Goal: Information Seeking & Learning: Learn about a topic

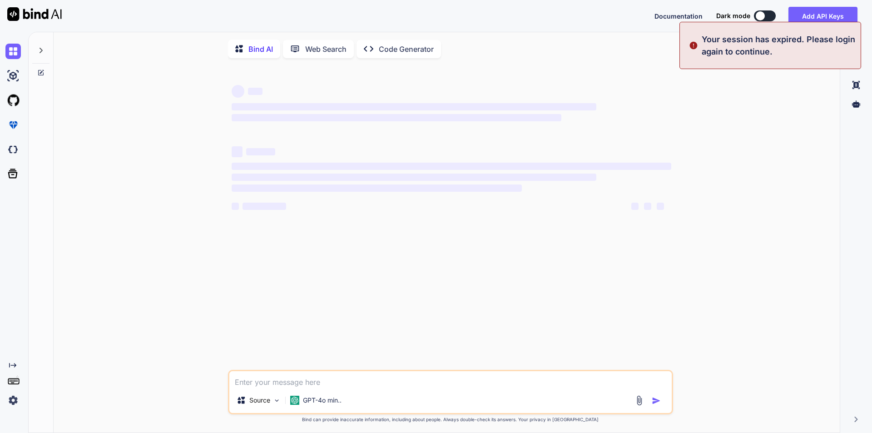
click at [274, 380] on textarea at bounding box center [450, 379] width 442 height 16
type textarea "x"
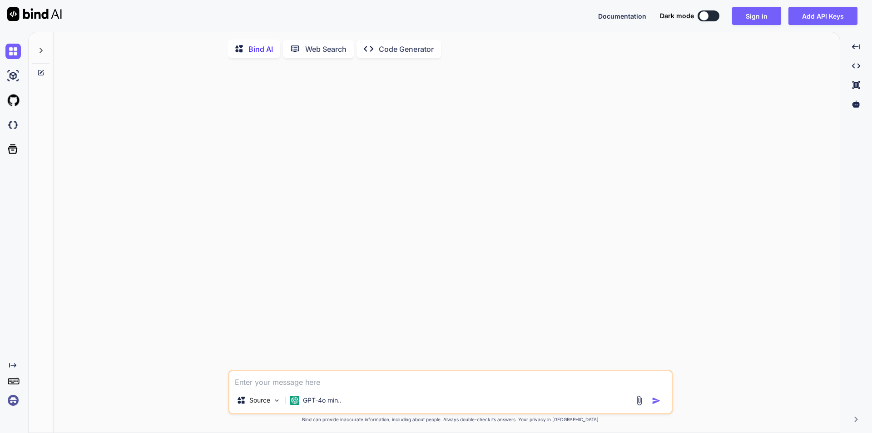
type textarea "h"
type textarea "x"
type textarea "ho"
type textarea "x"
type textarea "how"
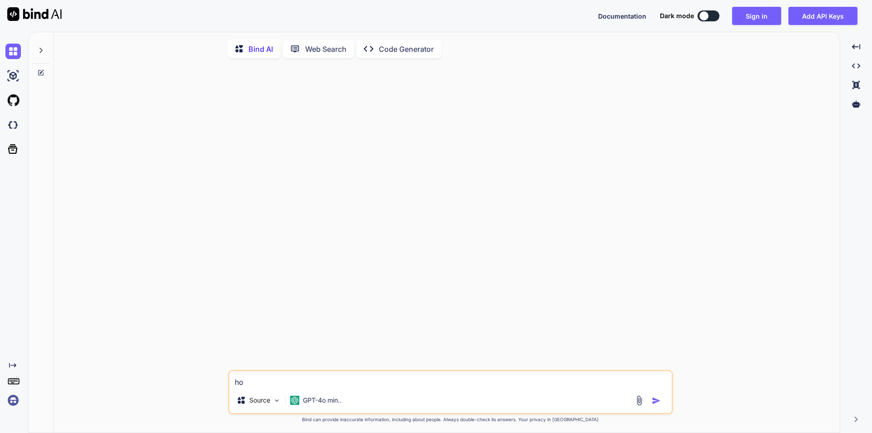
type textarea "x"
type textarea "how"
type textarea "x"
type textarea "how t"
type textarea "x"
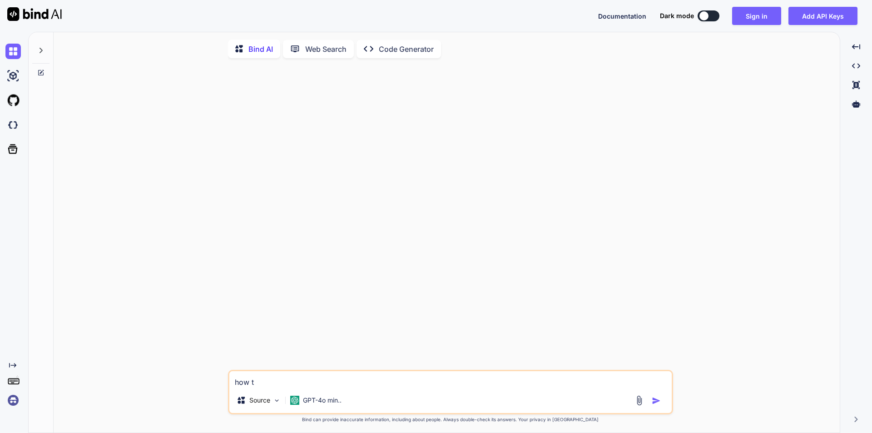
type textarea "how to"
type textarea "x"
type textarea "how to"
type textarea "x"
type textarea "how to c"
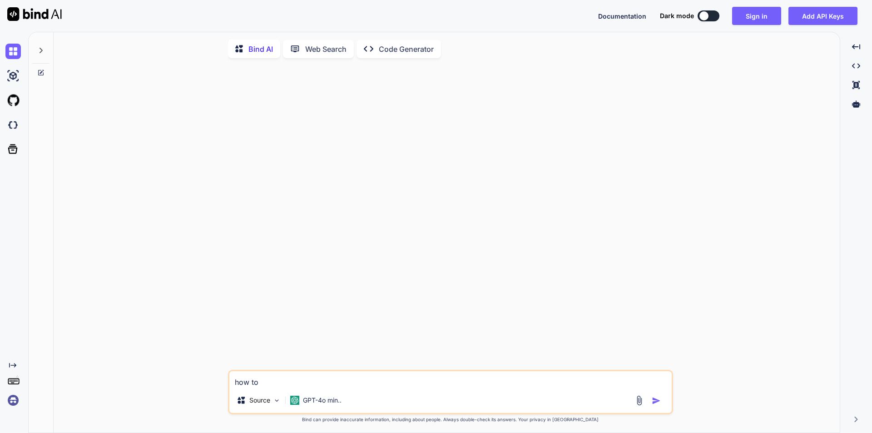
type textarea "x"
type textarea "how to ch"
type textarea "x"
type textarea "how to cha"
type textarea "x"
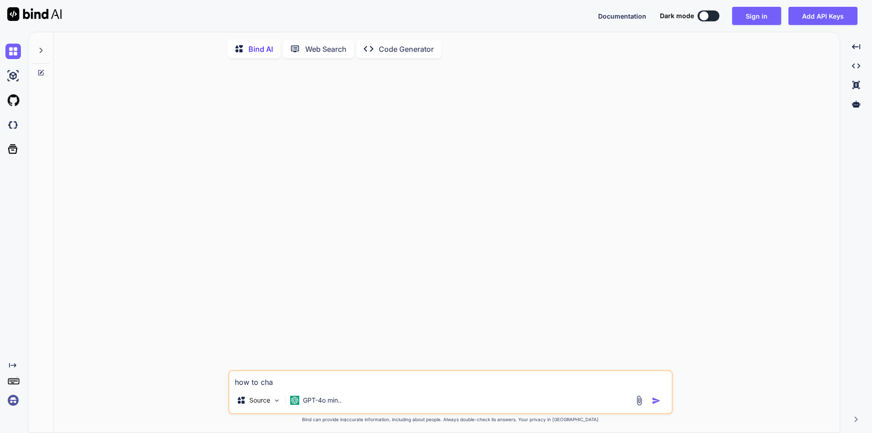
type textarea "how to [PERSON_NAME]"
type textarea "x"
type textarea "how to [PERSON_NAME]"
type textarea "x"
type textarea "how to change"
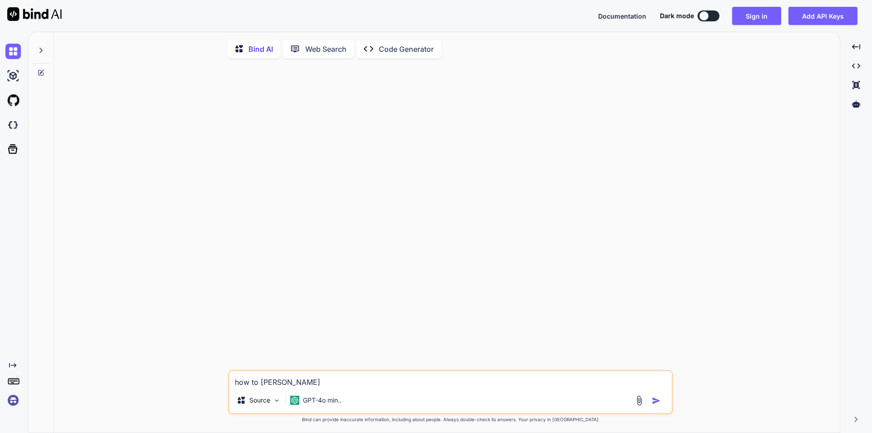
type textarea "x"
type textarea "how to change"
type textarea "x"
type textarea "how to change P"
type textarea "x"
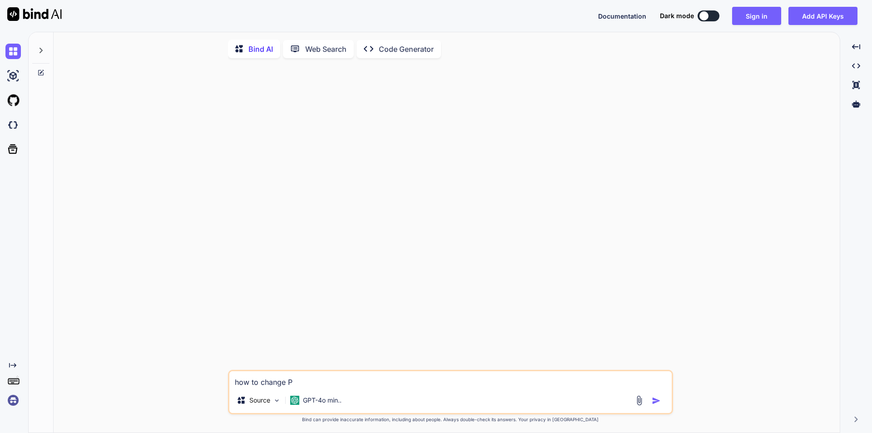
type textarea "how to change Po"
type textarea "x"
type textarea "how to change Pow"
type textarea "x"
type textarea "how to change [PERSON_NAME]"
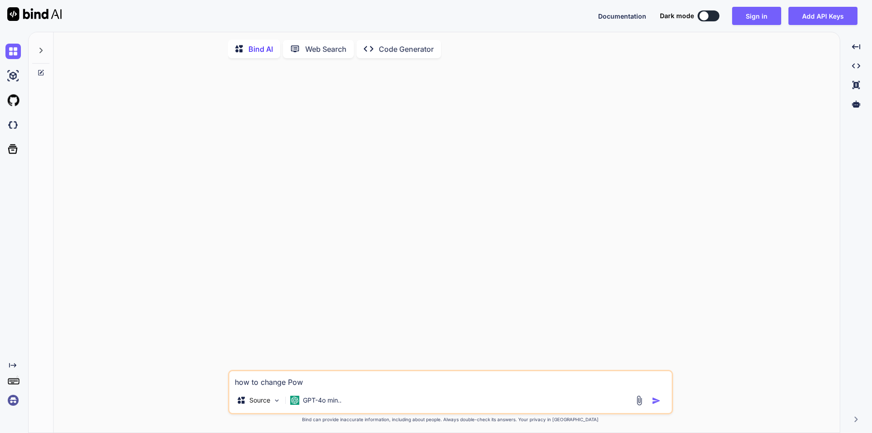
type textarea "x"
type textarea "how to change Power"
type textarea "x"
type textarea "how to change PowerB"
type textarea "x"
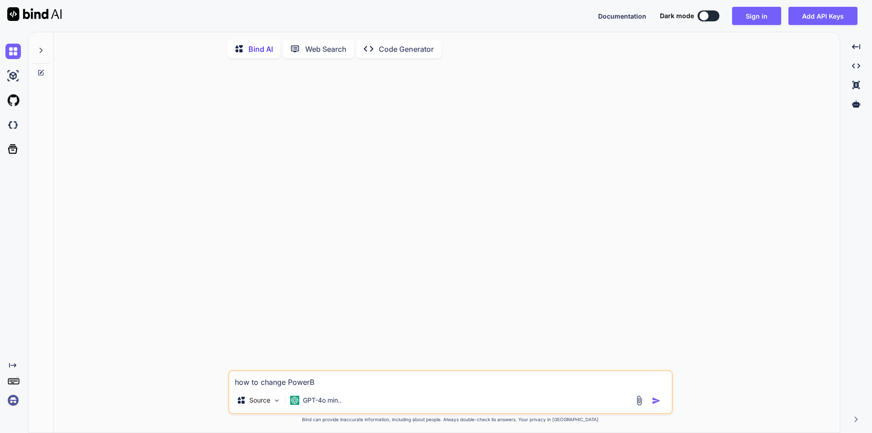
type textarea "how to change PowerBi"
type textarea "x"
type textarea "how to change PowerBi"
type textarea "x"
type textarea "how to change PowerBi r"
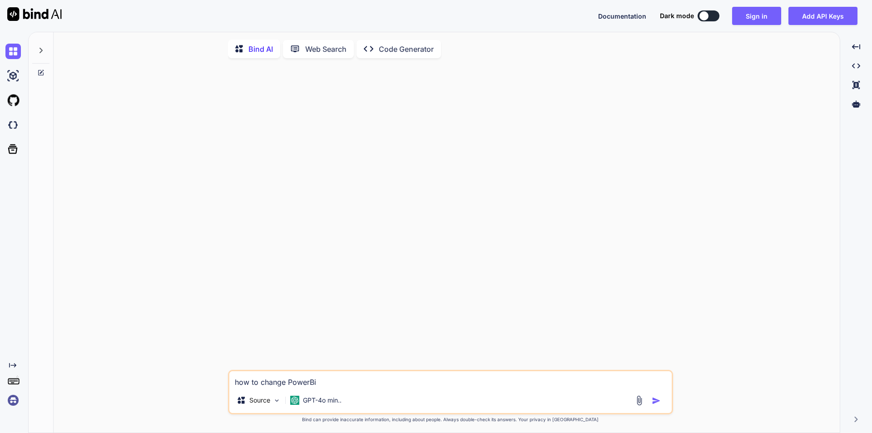
type textarea "x"
type textarea "how to change PowerBi re"
type textarea "x"
type textarea "how to change PowerBi rep"
type textarea "x"
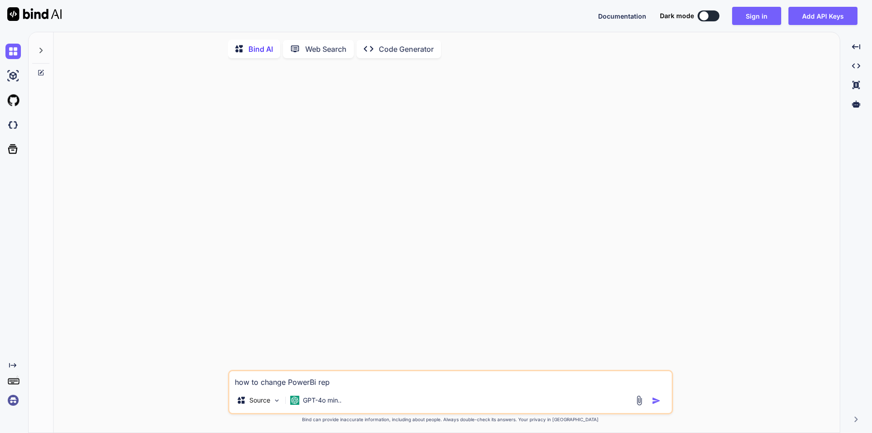
type textarea "how to change PowerBi repo"
type textarea "x"
type textarea "how to change PowerBi repoa"
type textarea "x"
type textarea "how to change PowerBi repoar"
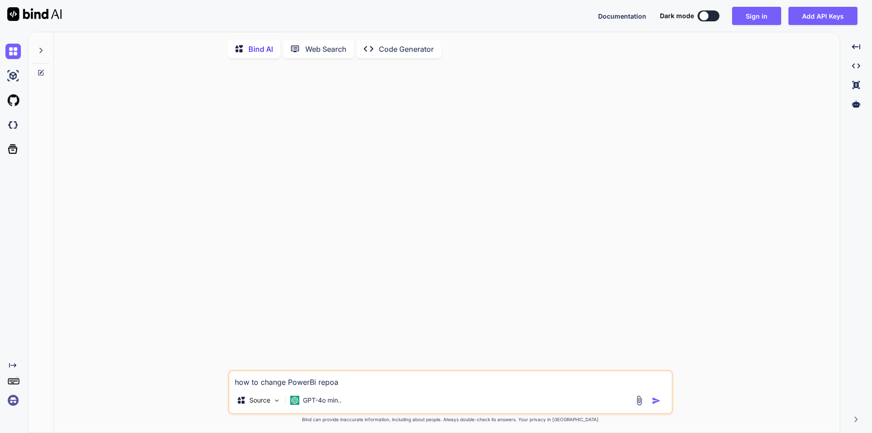
type textarea "x"
type textarea "how to change PowerBi repoart"
type textarea "x"
type textarea "how to change PowerBi repoart"
type textarea "x"
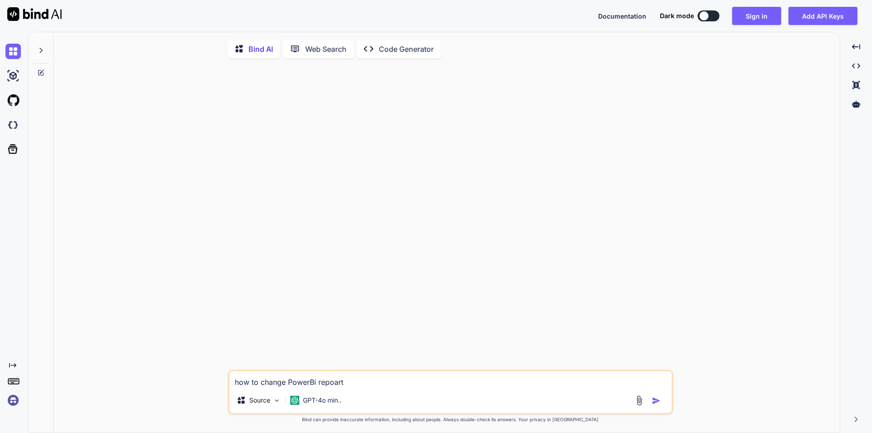
type textarea "how to change PowerBi repoart"
type textarea "x"
type textarea "how to change PowerBi repoar"
type textarea "x"
type textarea "how to change PowerBi repoa"
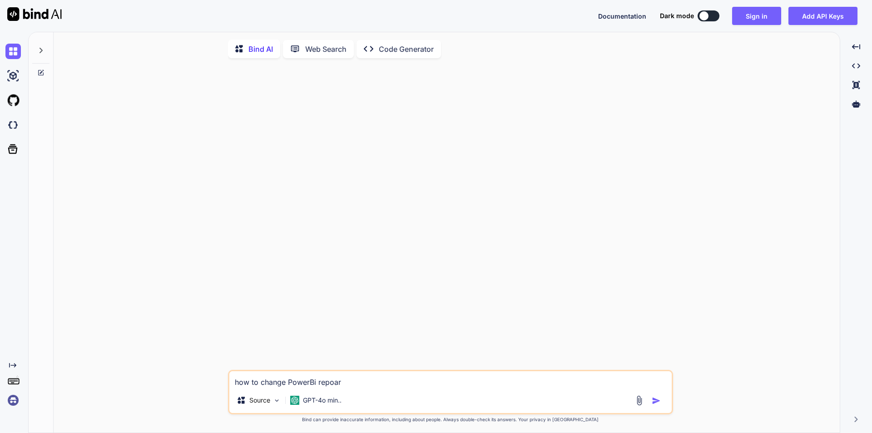
type textarea "x"
type textarea "how to change PowerBi repo"
type textarea "x"
type textarea "how to change PowerBi repor"
type textarea "x"
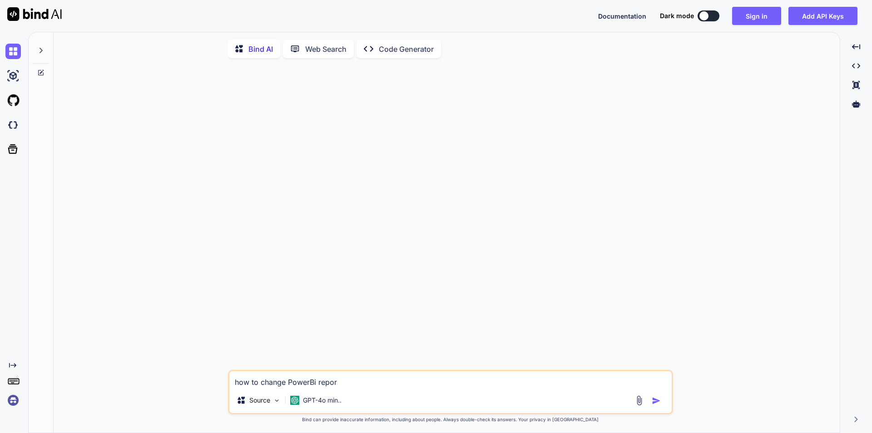
type textarea "how to change PowerBi report"
type textarea "x"
type textarea "how to change PowerBi report"
type textarea "x"
type textarea "how to change PowerBi report h"
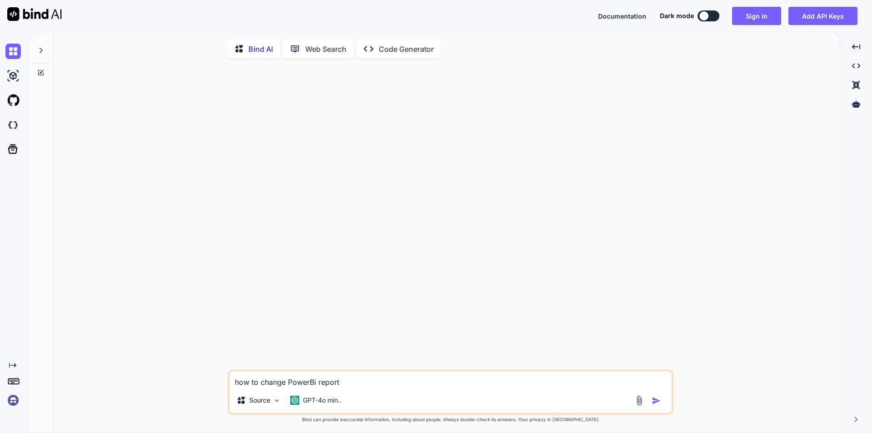
type textarea "x"
type textarea "how to change PowerBi report he"
type textarea "x"
type textarea "how to change PowerBi report hea"
type textarea "x"
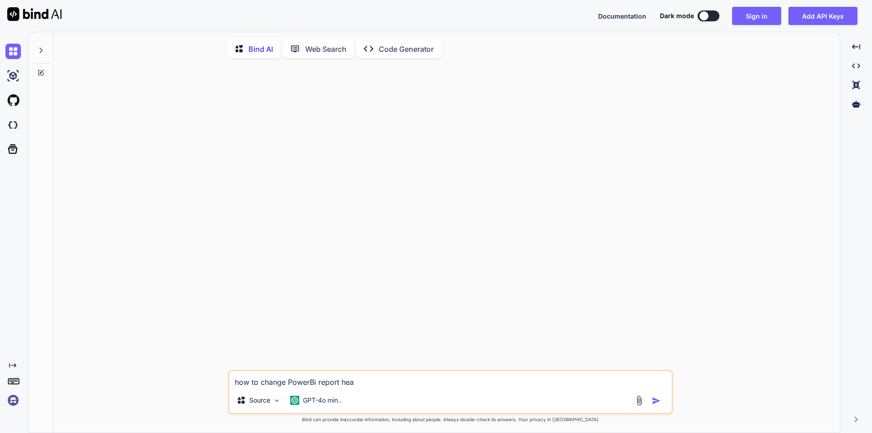
type textarea "how to change PowerBi report head"
type textarea "x"
type textarea "how to change PowerBi report heade"
type textarea "x"
type textarea "how to change PowerBi report header"
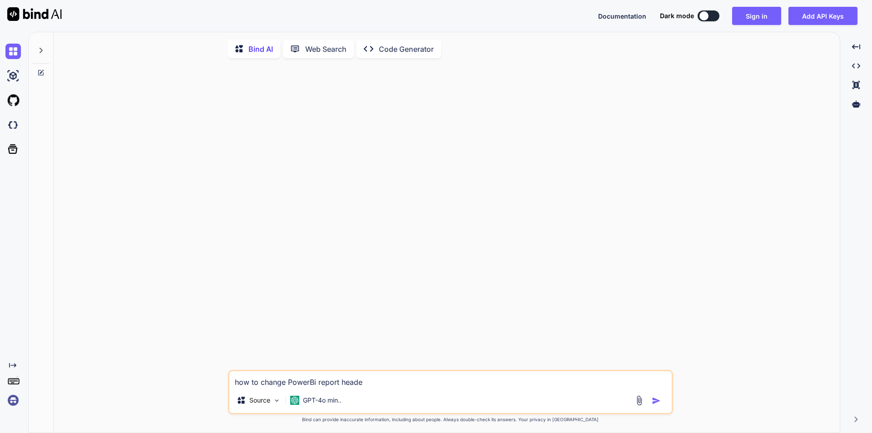
type textarea "x"
type textarea "how to change PowerBi report header"
type textarea "x"
type textarea "how to change PowerBi report header i"
type textarea "x"
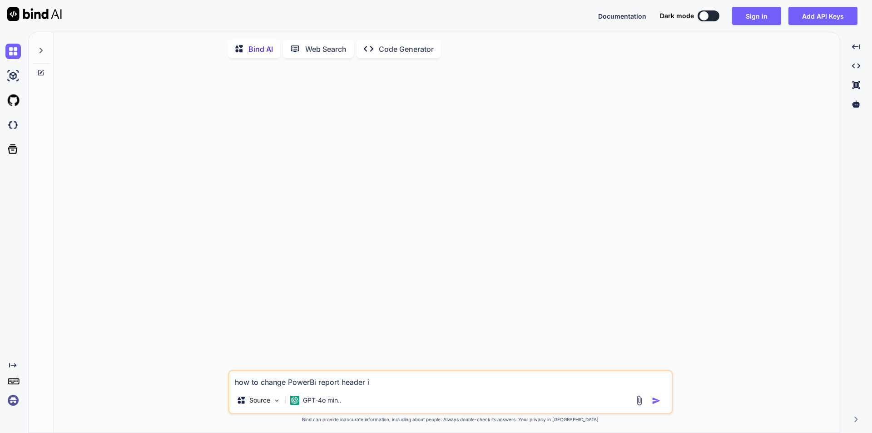
type textarea "how to change PowerBi report header in"
type textarea "x"
type textarea "how to change PowerBi report header in"
type textarea "x"
type textarea "how to change PowerBi report header in k"
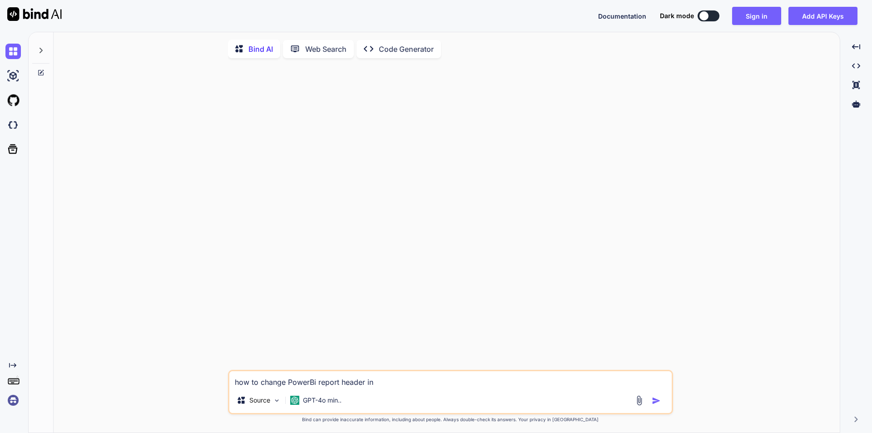
type textarea "x"
type textarea "how to change PowerBi report header in ku"
type textarea "x"
type textarea "how to change PowerBi report header in k"
type textarea "x"
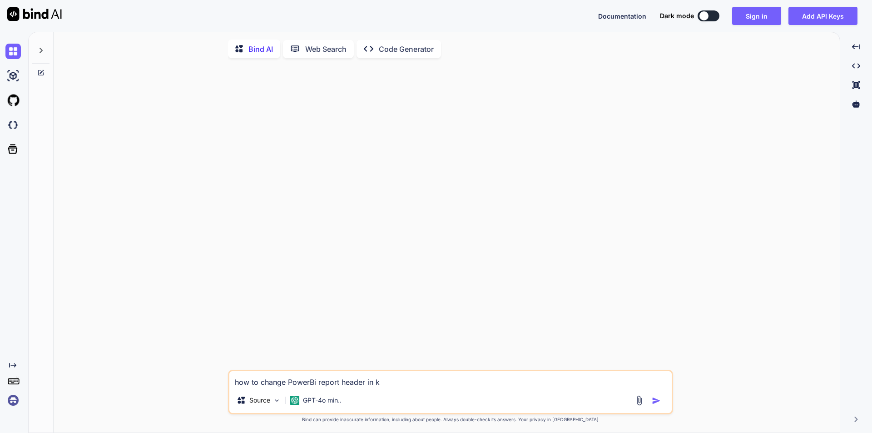
type textarea "how to change PowerBi report header in"
type textarea "x"
type textarea "how to change PowerBi report header in m"
type textarea "x"
type textarea "how to change PowerBi report header in mu"
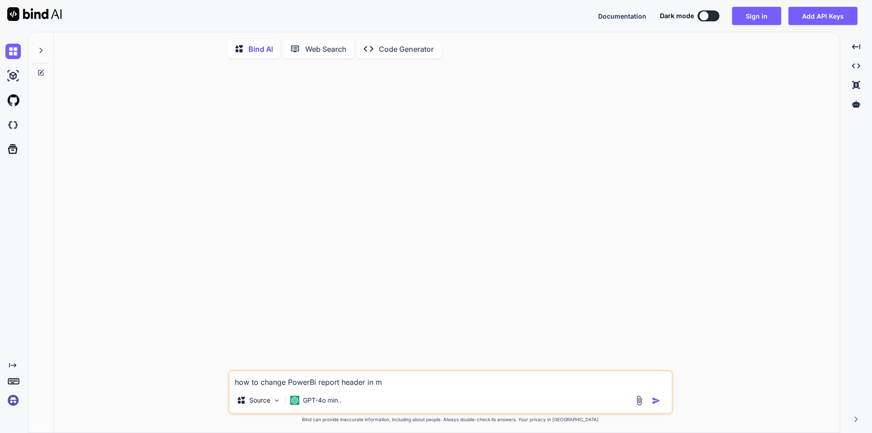
type textarea "x"
type textarea "how to change PowerBi report header in mul"
type textarea "x"
type textarea "how to change PowerBi report header in mult"
type textarea "x"
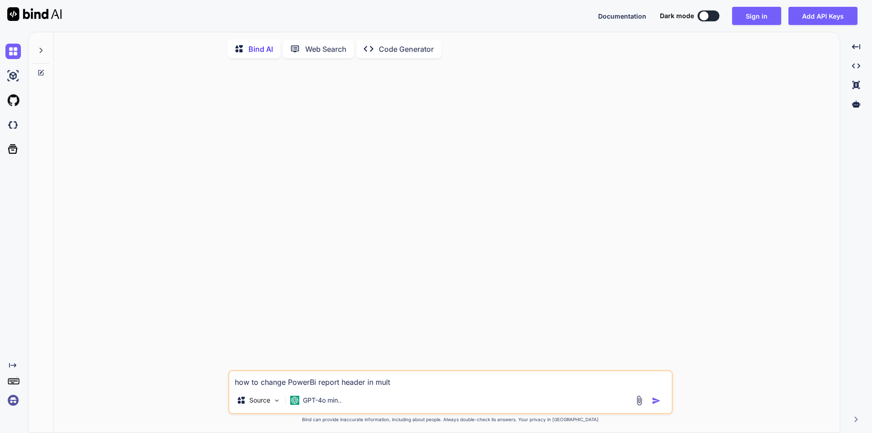
type textarea "how to change PowerBi report header in multi"
type textarea "x"
type textarea "how to change PowerBi report header in multip"
type textarea "x"
type textarea "how to change PowerBi report header in multipl"
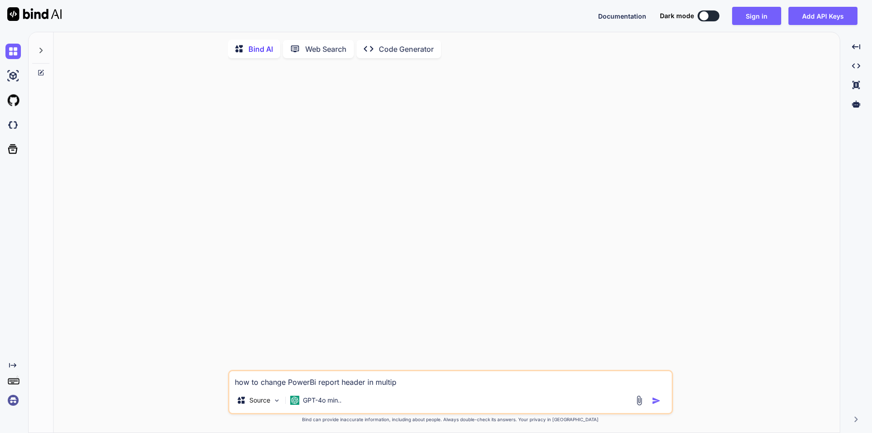
type textarea "x"
type textarea "how to change PowerBi report header in multiple"
type textarea "x"
type textarea "how to change PowerBi report header in multiple"
type textarea "x"
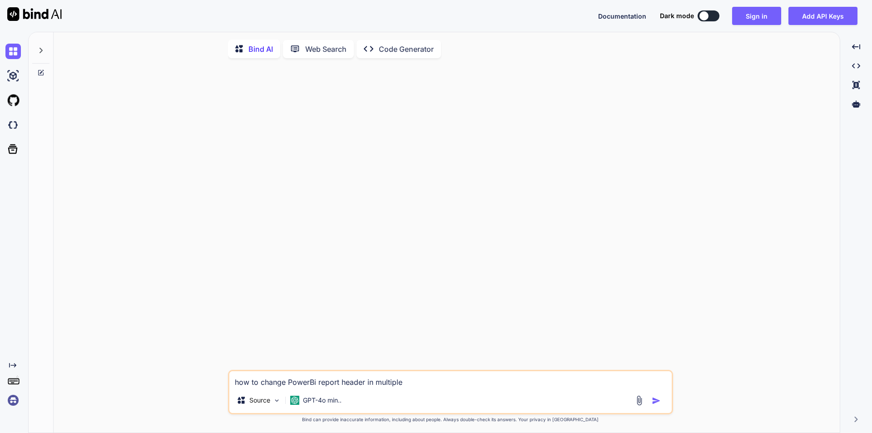
type textarea "how to change PowerBi report header in multiple l"
type textarea "x"
type textarea "how to change PowerBi report header in multiple la"
type textarea "x"
type textarea "how to change PowerBi report header in multiple lan"
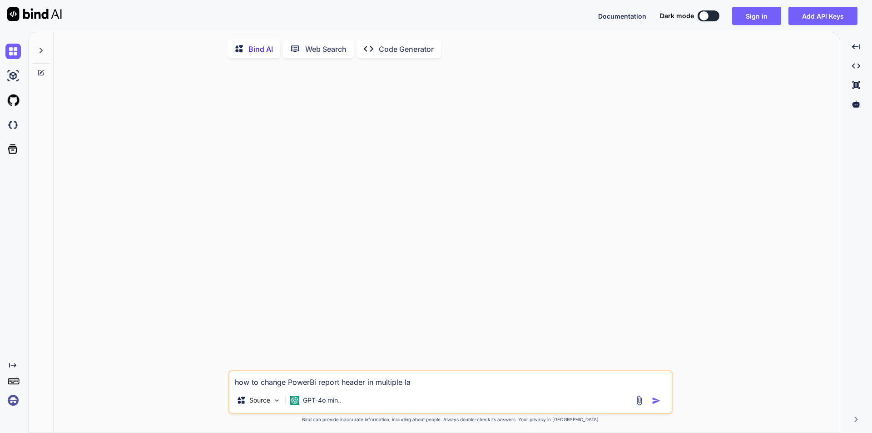
type textarea "x"
type textarea "how to change PowerBi report header in multiple lang"
type textarea "x"
type textarea "how to change PowerBi report header in multiple langu"
type textarea "x"
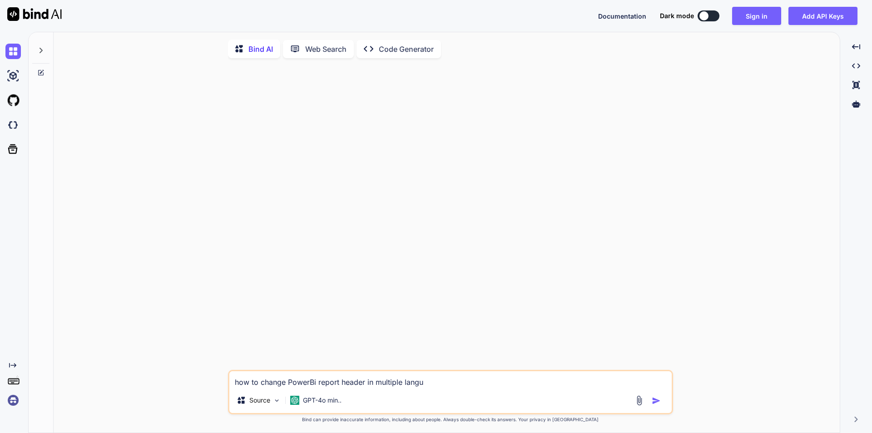
type textarea "how to change PowerBi report header in multiple langua"
type textarea "x"
type textarea "how to change PowerBi report header in multiple languag"
type textarea "x"
type textarea "how to change PowerBi report header in multiple language"
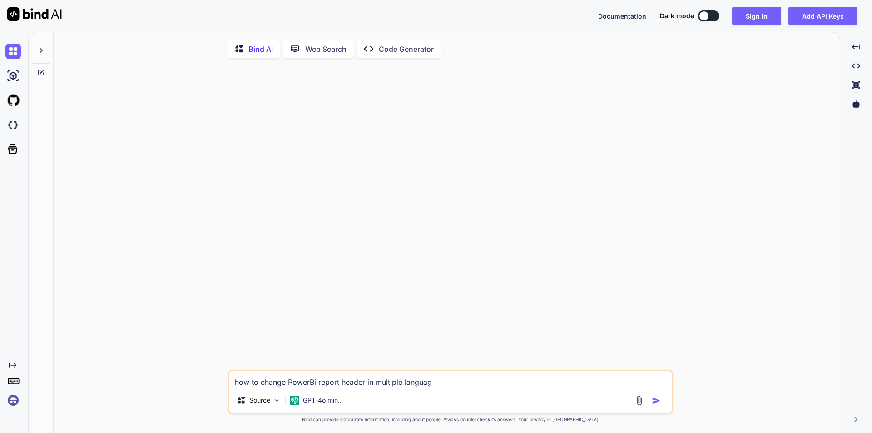
type textarea "x"
type textarea "how to change PowerBi report header in multiple language"
type textarea "x"
type textarea "how to change PowerBi report header in multiple language a"
type textarea "x"
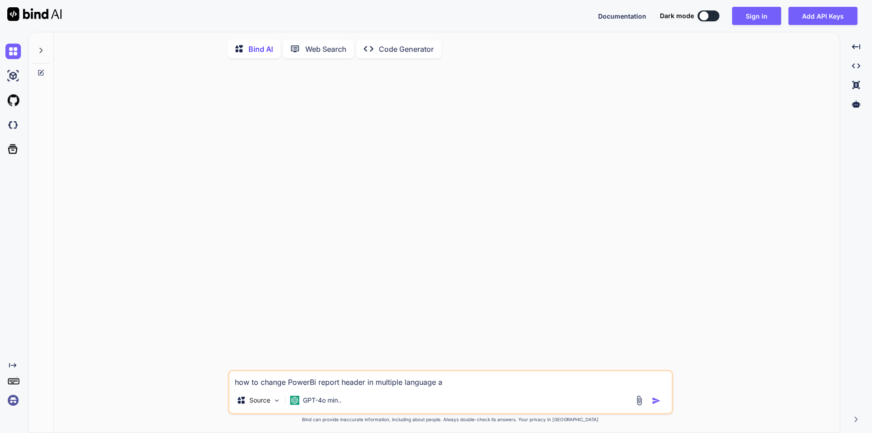
type textarea "how to change PowerBi report header in multiple language as"
type textarea "x"
type textarea "how to change PowerBi report header in multiple language as"
type textarea "x"
type textarea "how to change PowerBi report header in multiple language as p"
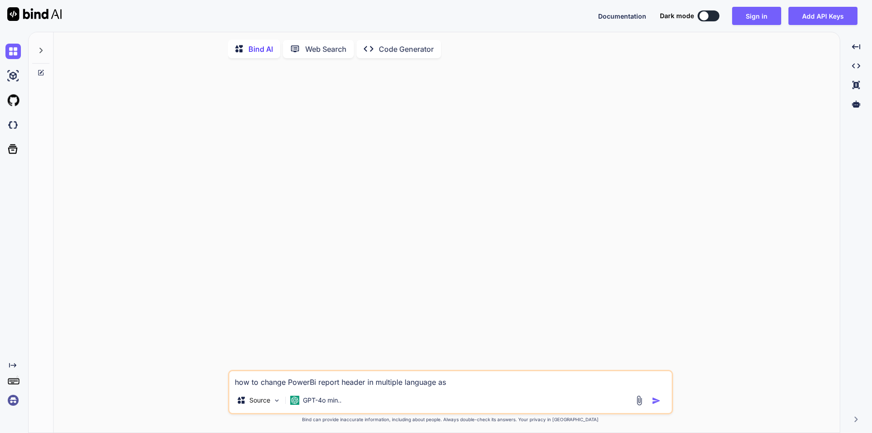
type textarea "x"
type textarea "how to change PowerBi report header in multiple language as pe"
type textarea "x"
type textarea "how to change PowerBi report header in multiple language as per"
type textarea "x"
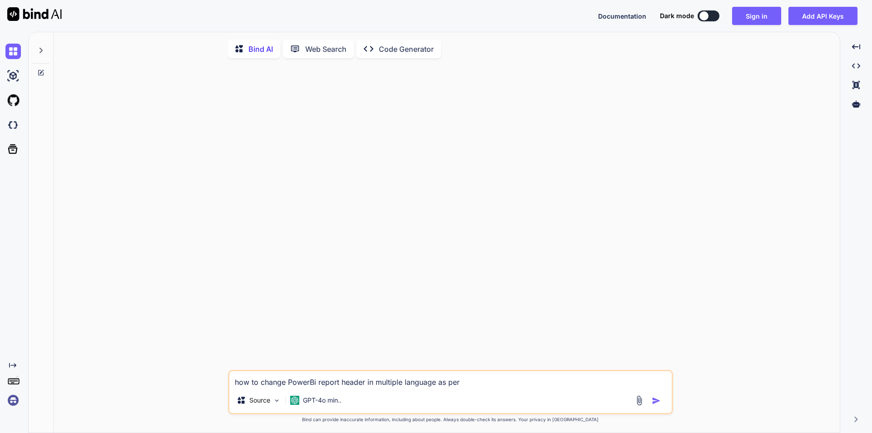
type textarea "how to change PowerBi report header in multiple language as per"
type textarea "x"
type textarea "how to change PowerBi report header in multiple language as per s"
type textarea "x"
type textarea "how to change PowerBi report header in multiple language as per se"
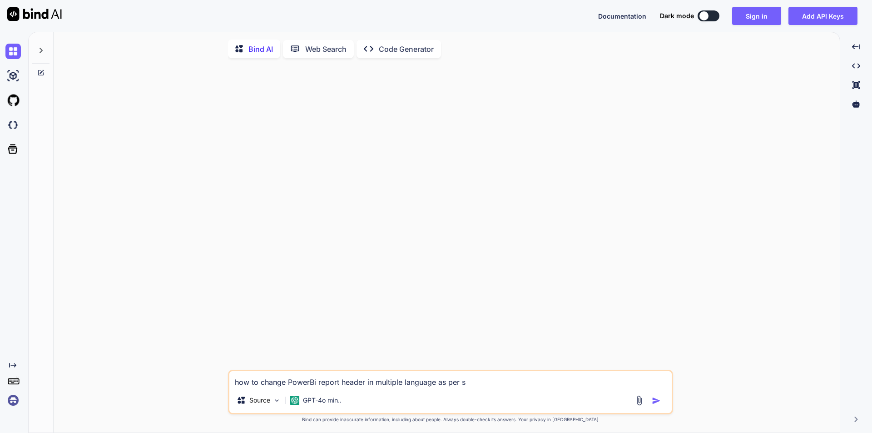
type textarea "x"
type textarea "how to change PowerBi report header in multiple language as per sel"
type textarea "x"
type textarea "how to change PowerBi report header in multiple language as per sele"
type textarea "x"
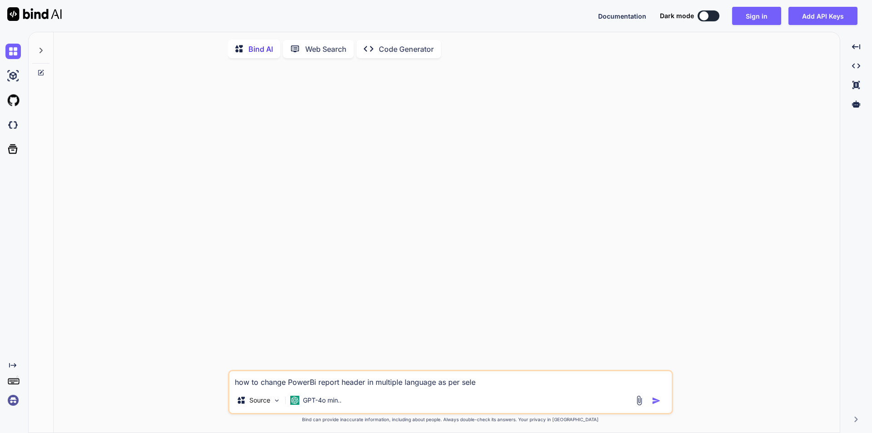
type textarea "how to change PowerBi report header in multiple language as per selec"
type textarea "x"
type textarea "how to change PowerBi report header in multiple language as per select"
type textarea "x"
type textarea "how to change PowerBi report header in multiple language as per selecti"
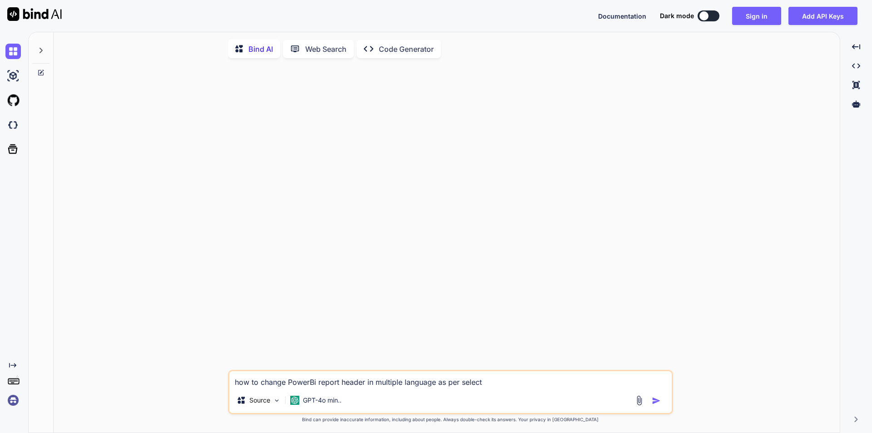
type textarea "x"
type textarea "how to change PowerBi report header in multiple language as per selectio"
type textarea "x"
type textarea "how to change PowerBi report header in multiple language as per selection"
type textarea "x"
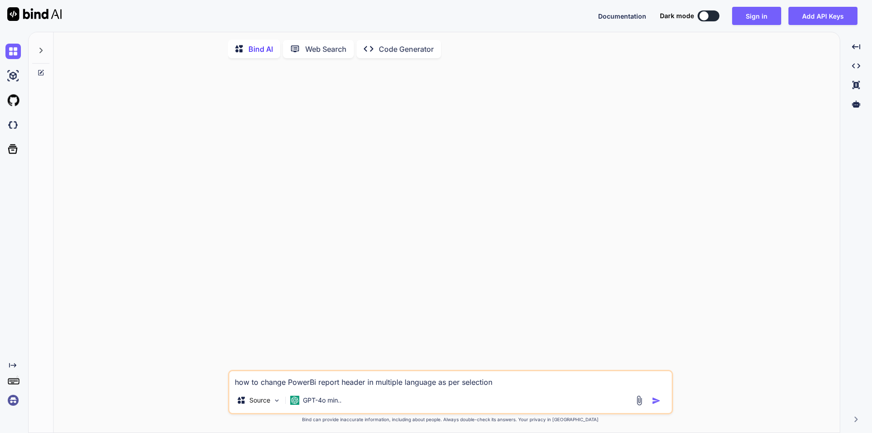
type textarea "how to change PowerBi report header in multiple language as per selection"
type textarea "x"
type textarea "how to change PowerBi report header in multiple language as per selection i"
type textarea "x"
type textarea "how to change PowerBi report header in multiple language as per selection in"
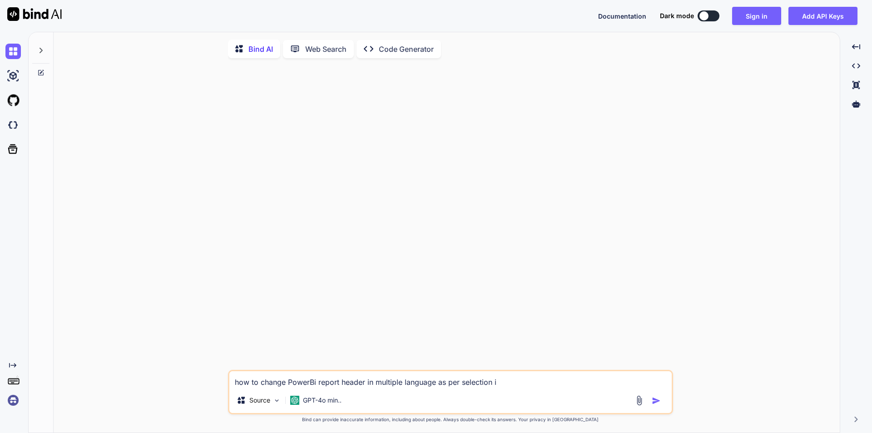
type textarea "x"
type textarea "how to change PowerBi report header in multiple language as per selection i"
type textarea "x"
type textarea "how to change PowerBi report header in multiple language as per selection"
type textarea "x"
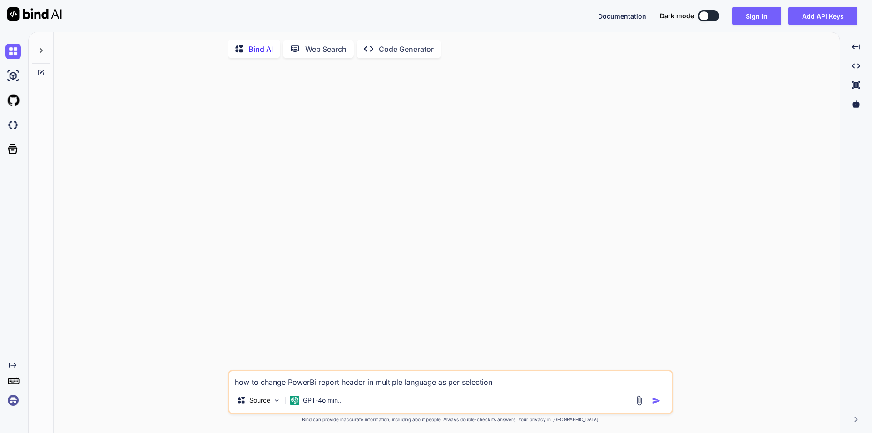
type textarea "how to change PowerBi report header in multiple language as per selection"
type textarea "x"
type textarea "how to change PowerBi report header in multiple language as per selection"
type textarea "x"
type textarea "how to change PowerBi report header in multiple language as per selection b"
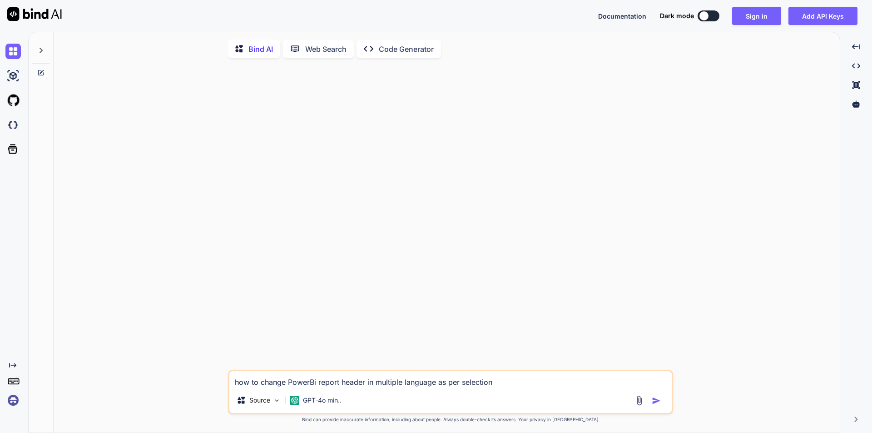
type textarea "x"
type textarea "how to change PowerBi report header in multiple language as per selection by"
type textarea "x"
type textarea "how to change PowerBi report header in multiple language as per selection by"
type textarea "x"
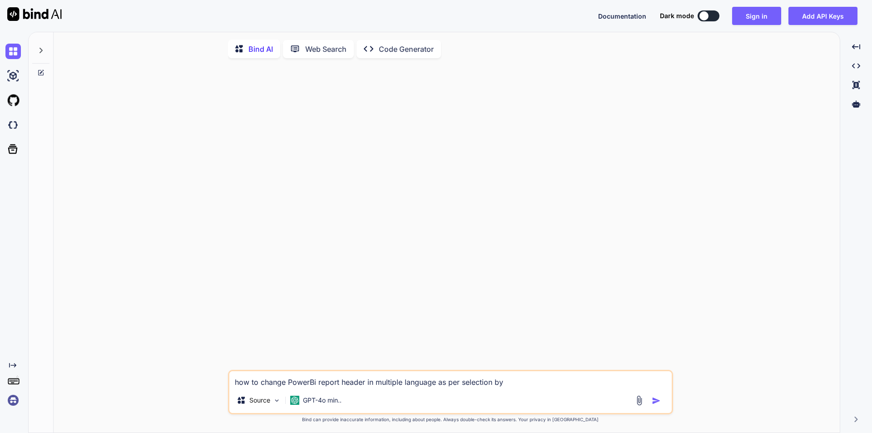
type textarea "how to change PowerBi report header in multiple language as per selection by c"
type textarea "x"
type textarea "how to change PowerBi report header in multiple language as per selection by cl"
type textarea "x"
type textarea "how to change PowerBi report header in multiple language as per selection by cli"
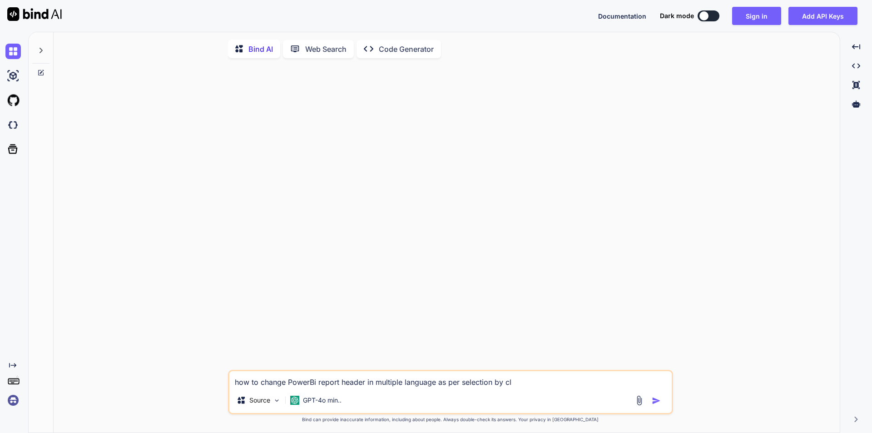
type textarea "x"
type textarea "how to change PowerBi report header in multiple language as per selection by cl…"
type textarea "x"
type textarea "how to change PowerBi report header in multiple language as per selection by cl…"
click at [658, 403] on img "button" at bounding box center [656, 400] width 9 height 9
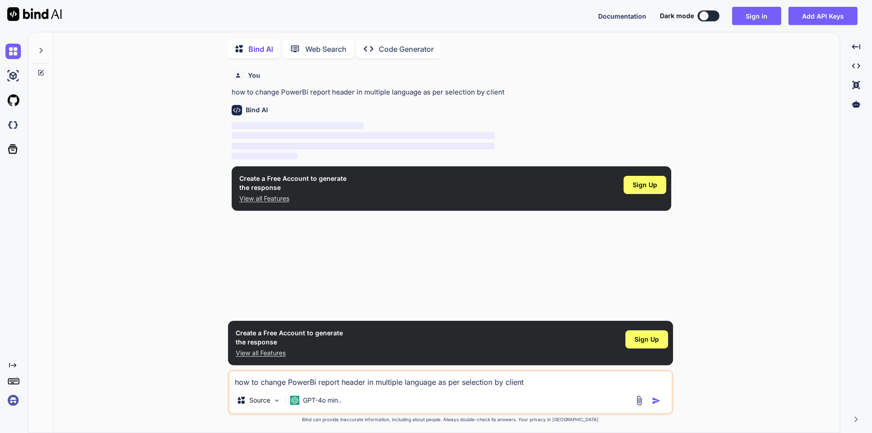
scroll to position [4, 0]
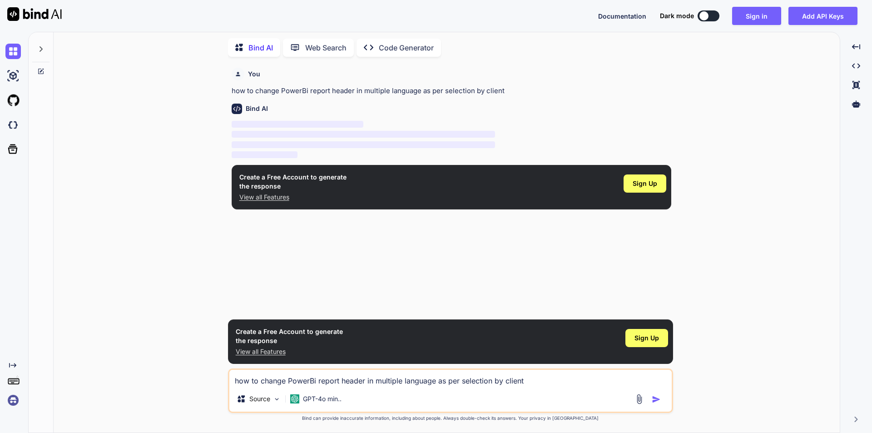
click at [296, 92] on p "how to change PowerBi report header in multiple language as per selection by cl…" at bounding box center [451, 91] width 439 height 10
copy p "how to change PowerBi report header in multiple language as per selection by cl…"
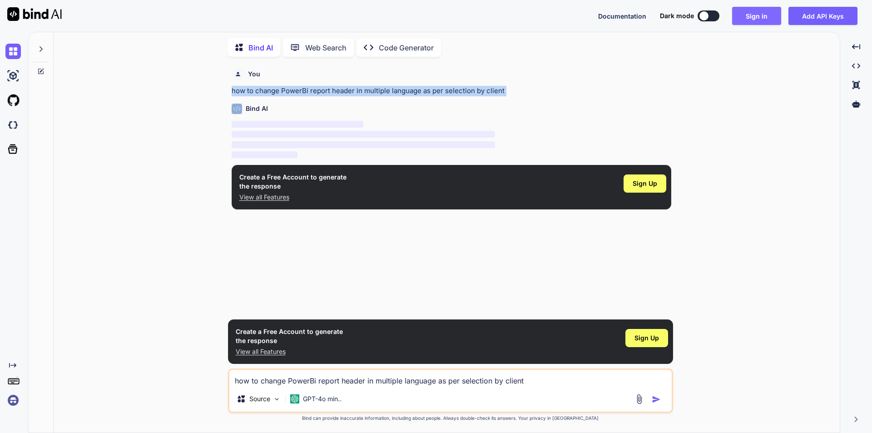
click at [765, 20] on button "Sign in" at bounding box center [756, 16] width 49 height 18
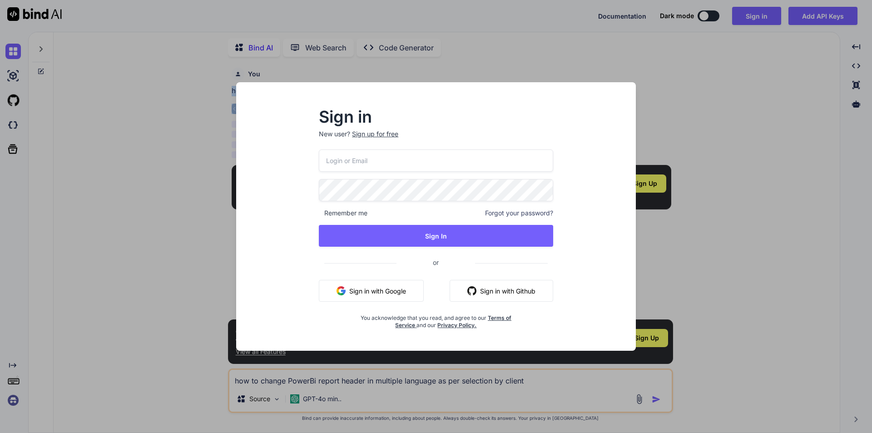
click at [379, 294] on button "Sign in with Google" at bounding box center [371, 291] width 105 height 22
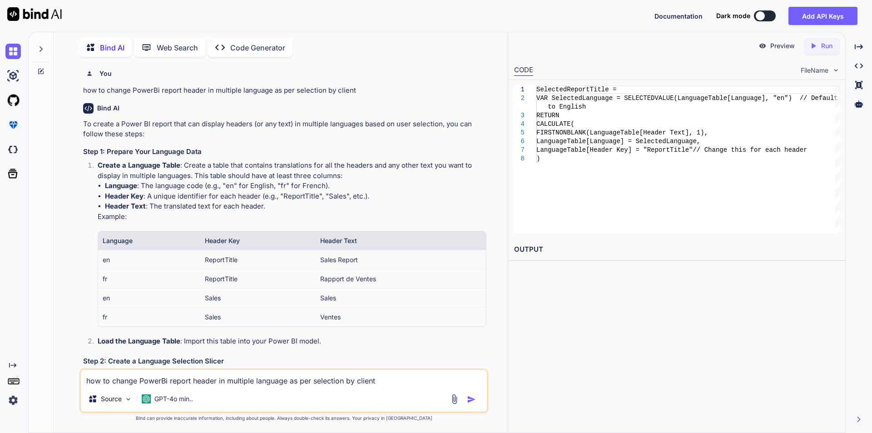
scroll to position [0, 0]
